Goal: Task Accomplishment & Management: Use online tool/utility

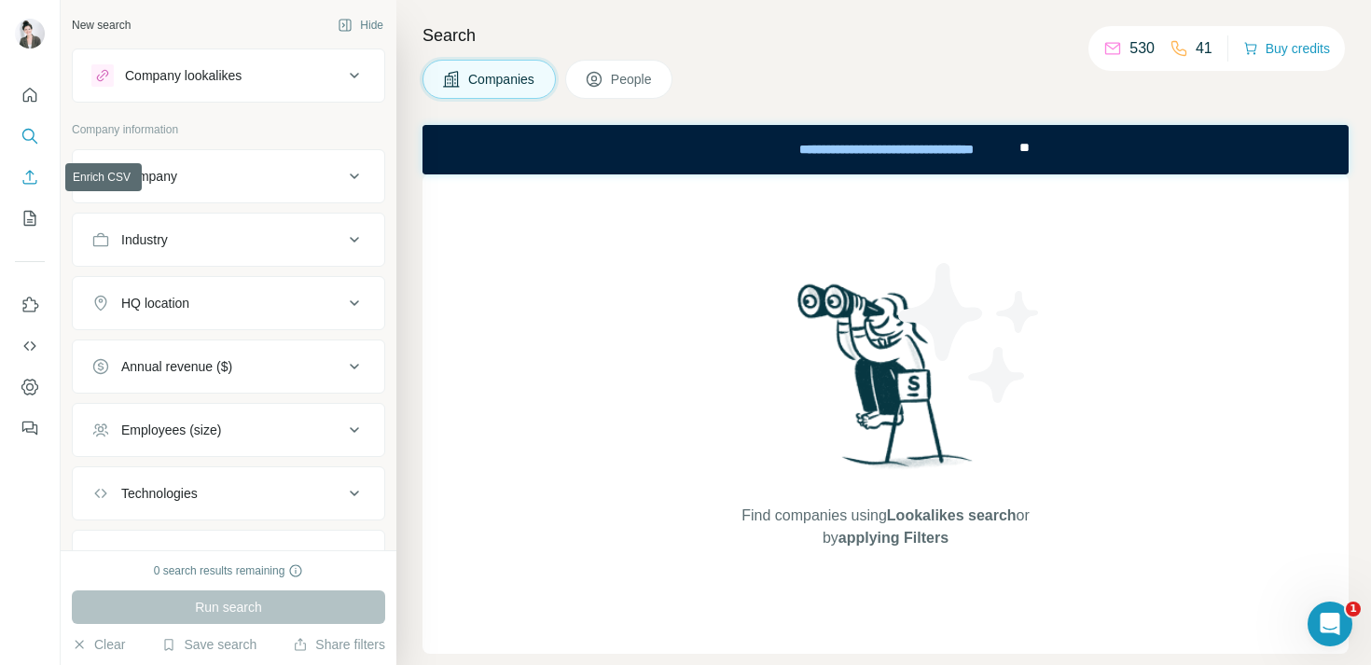
click at [24, 174] on icon "Enrich CSV" at bounding box center [30, 177] width 19 height 19
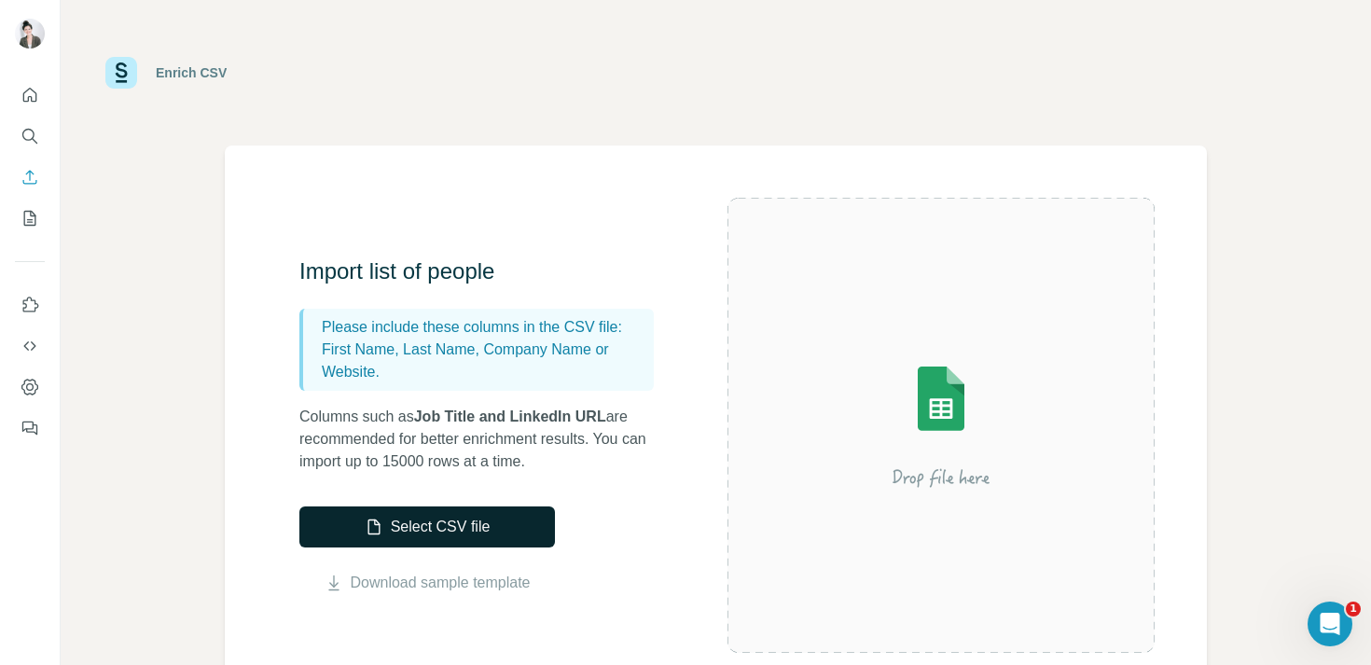
click at [435, 523] on button "Select CSV file" at bounding box center [427, 527] width 256 height 41
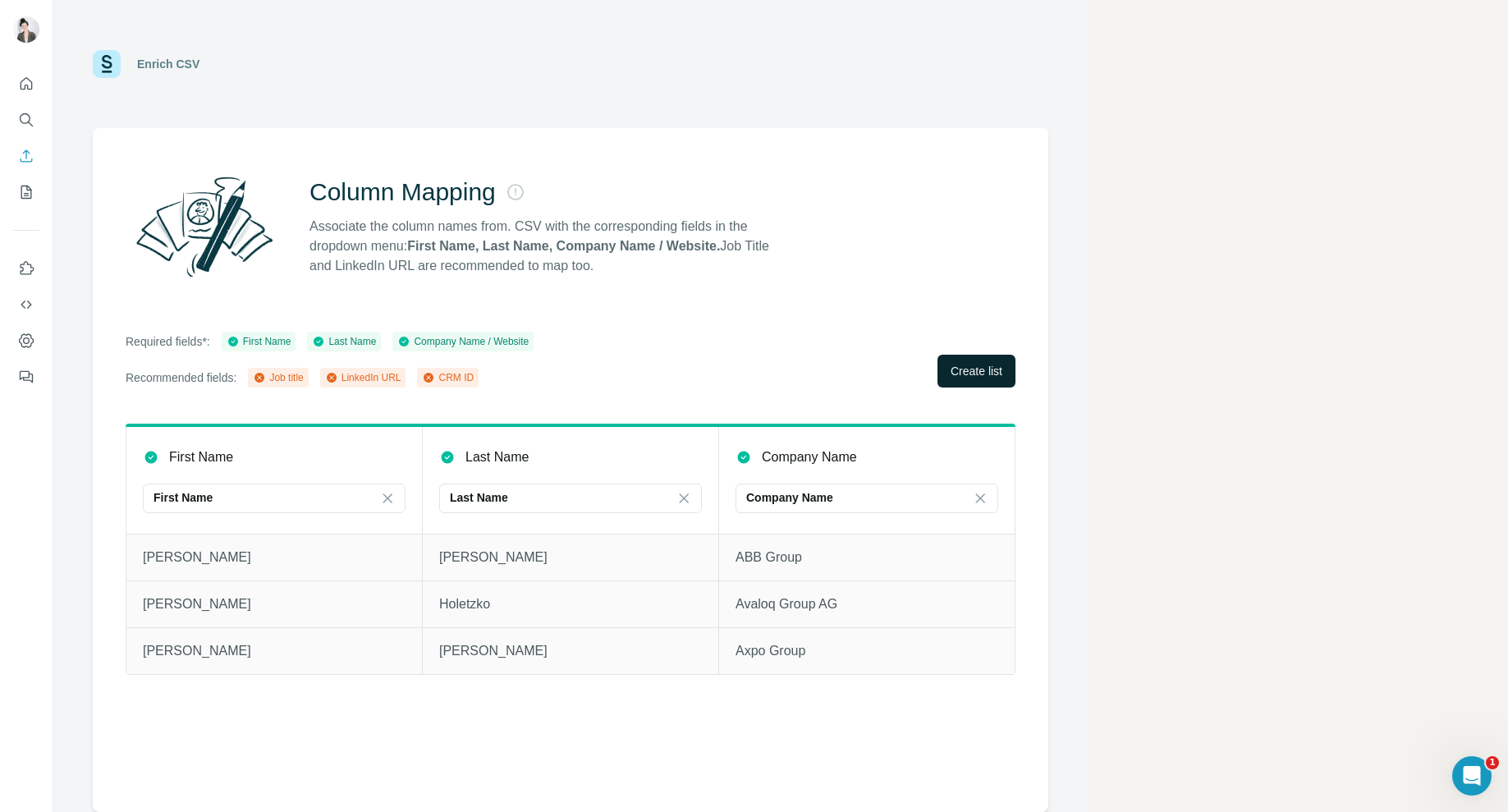
click at [987, 362] on span "Create list" at bounding box center [976, 370] width 52 height 17
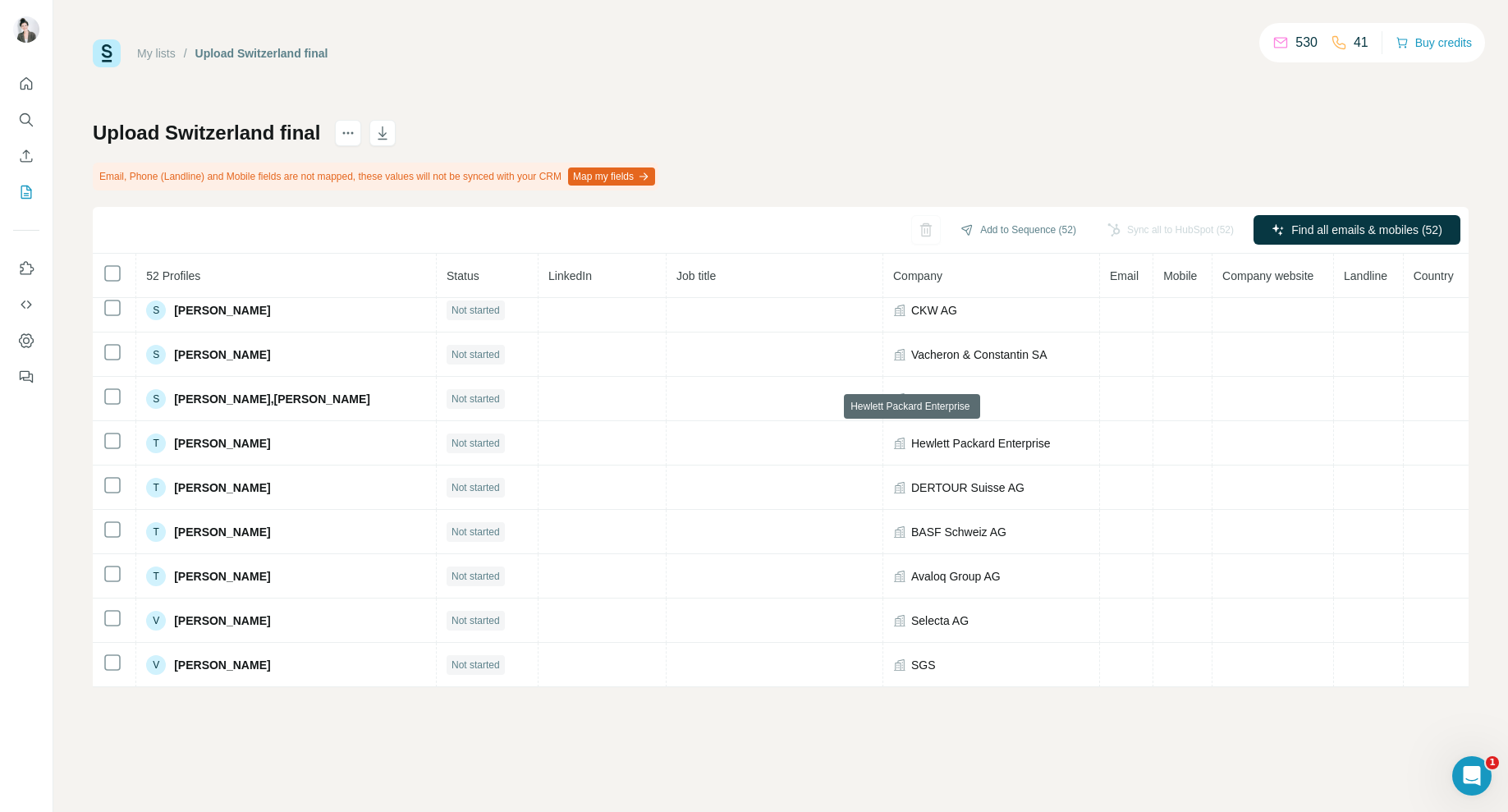
scroll to position [1915, 0]
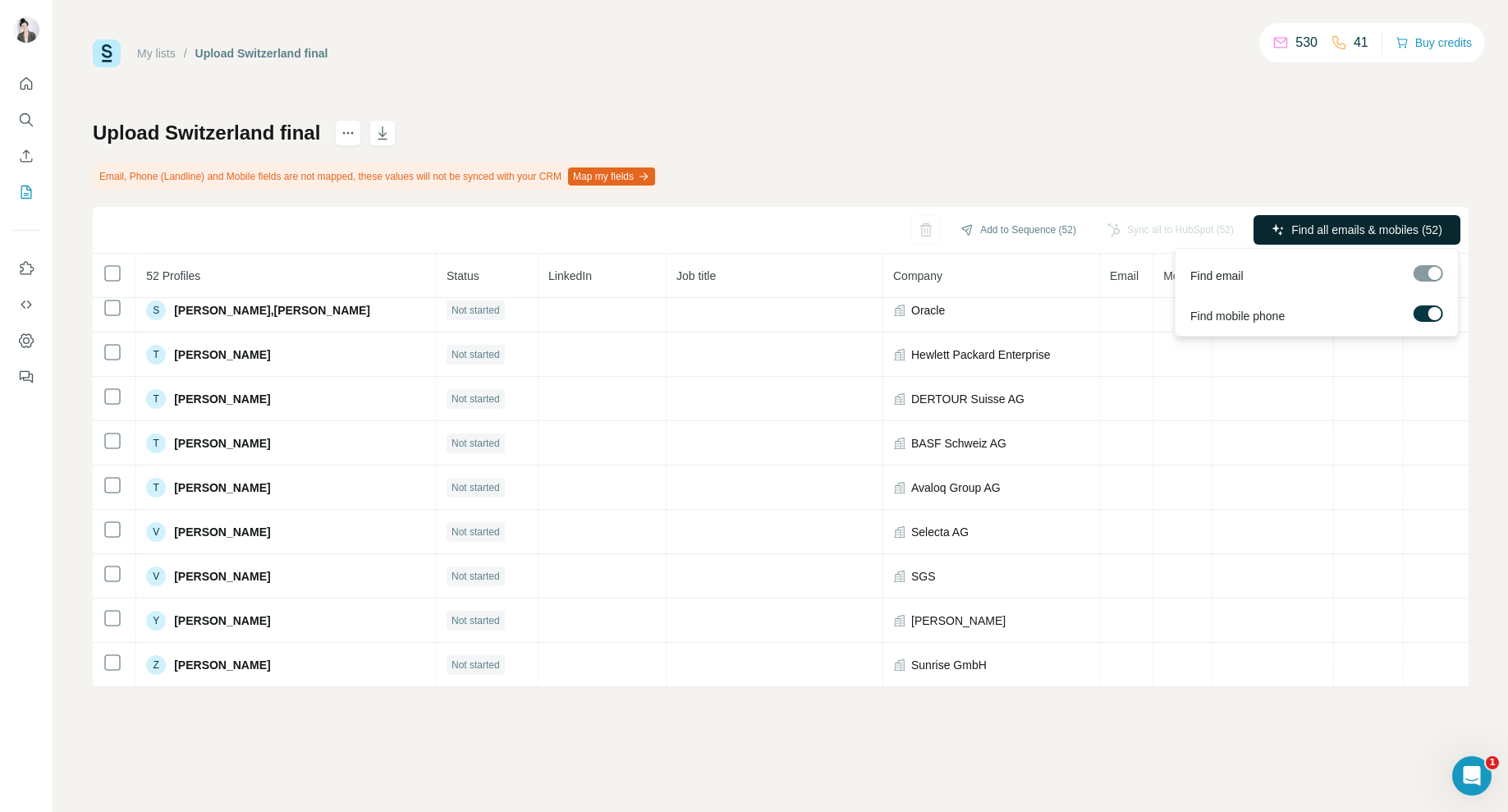
click at [1205, 232] on span "Find all emails & mobiles (52)" at bounding box center [1366, 230] width 151 height 17
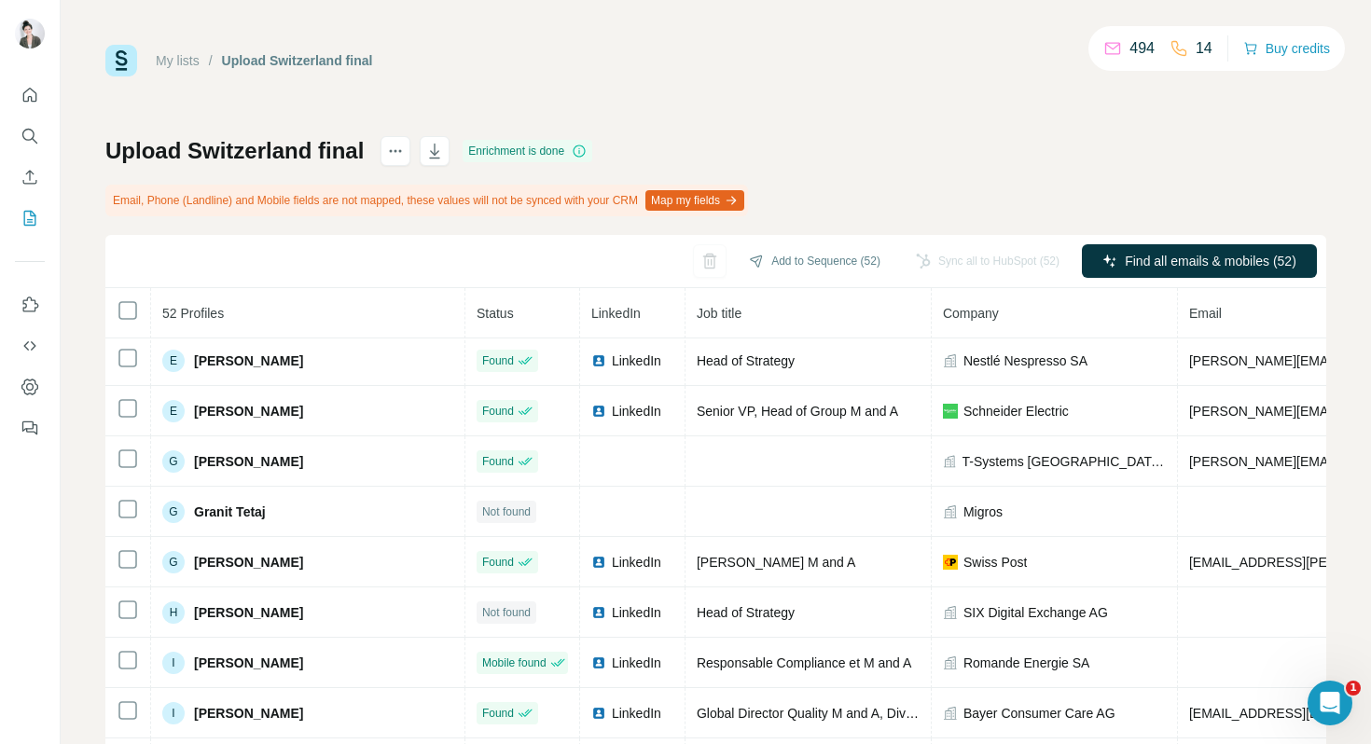
scroll to position [809, 0]
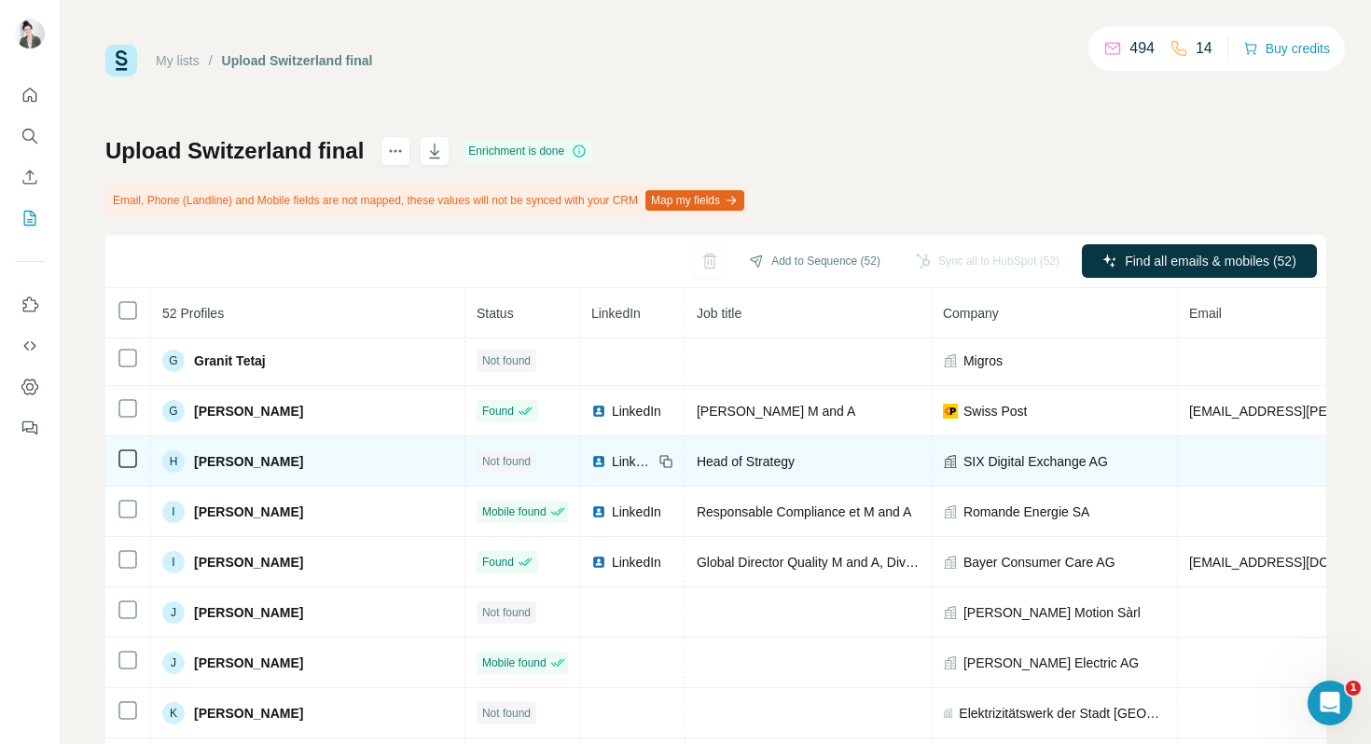
click at [292, 464] on div "[PERSON_NAME]" at bounding box center [307, 462] width 291 height 22
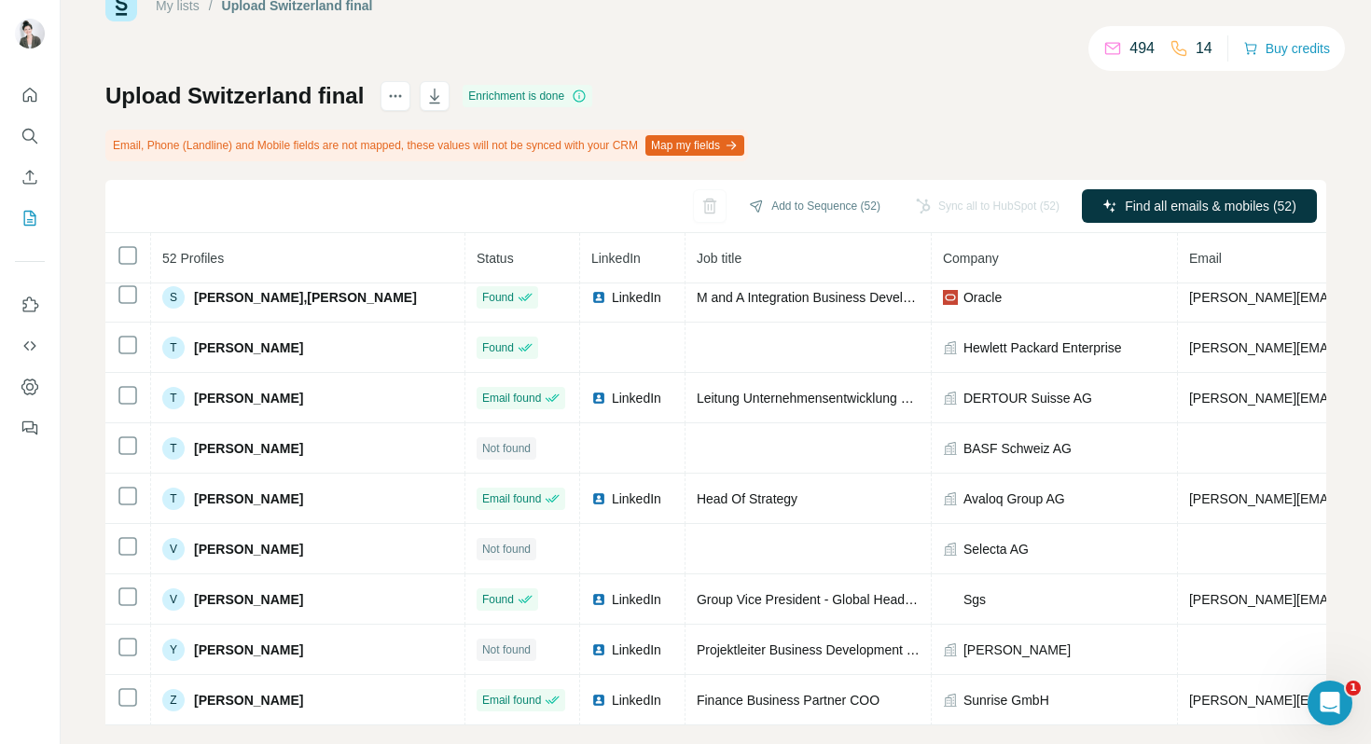
scroll to position [81, 0]
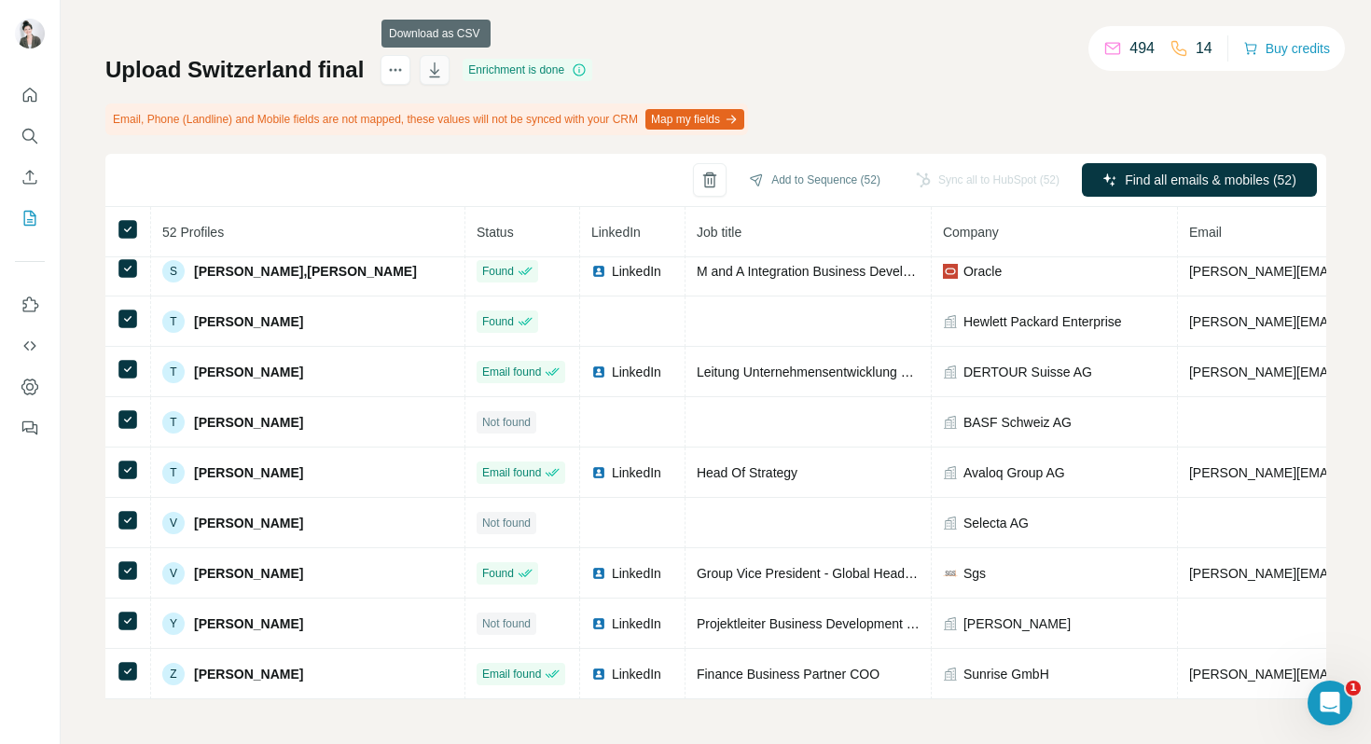
click at [437, 69] on icon "button" at bounding box center [434, 70] width 19 height 19
